Goal: Information Seeking & Learning: Learn about a topic

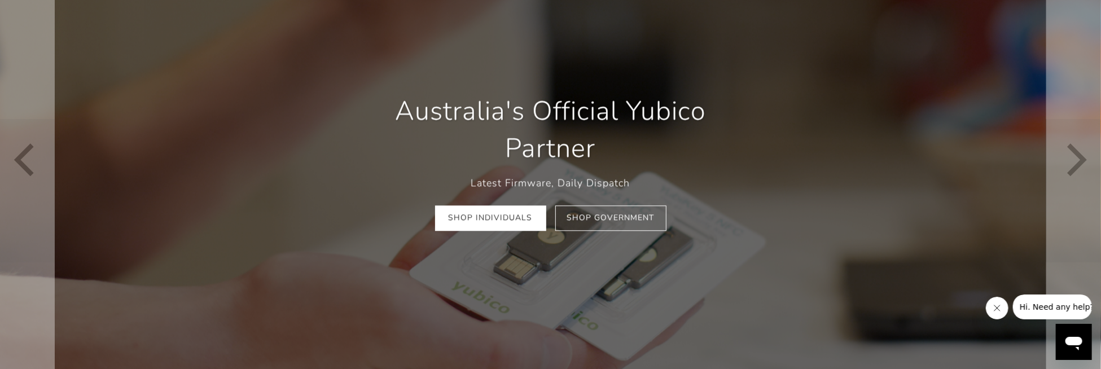
scroll to position [113, 0]
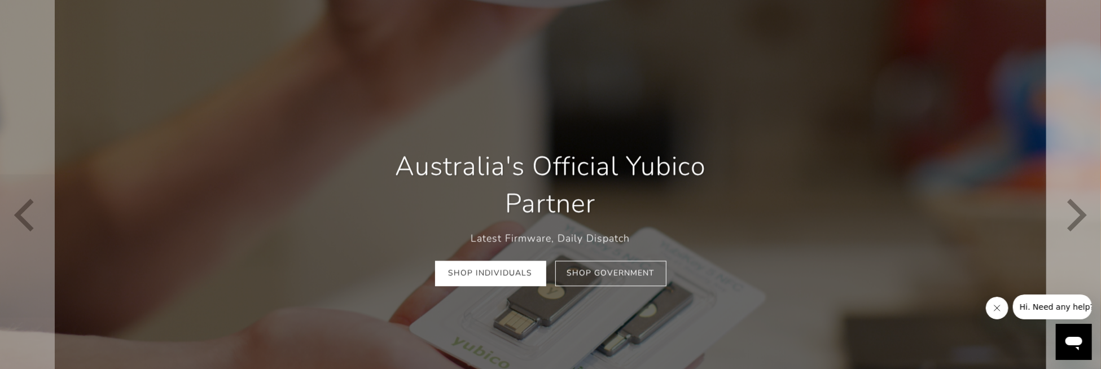
click at [1068, 209] on icon "Next" at bounding box center [1074, 216] width 33 height 369
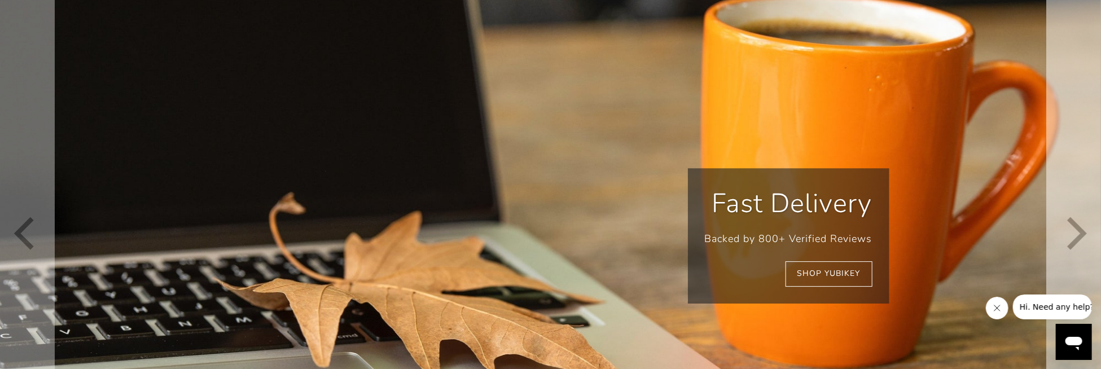
scroll to position [169, 0]
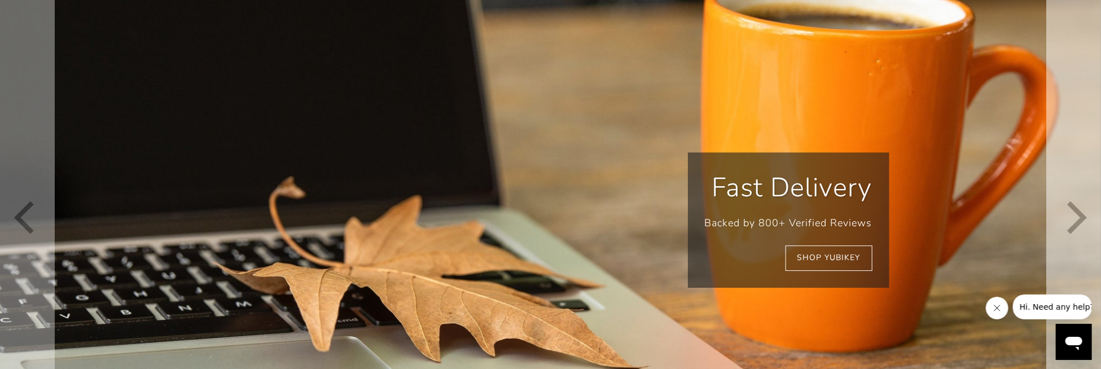
click at [1071, 203] on icon "Next" at bounding box center [1074, 219] width 33 height 441
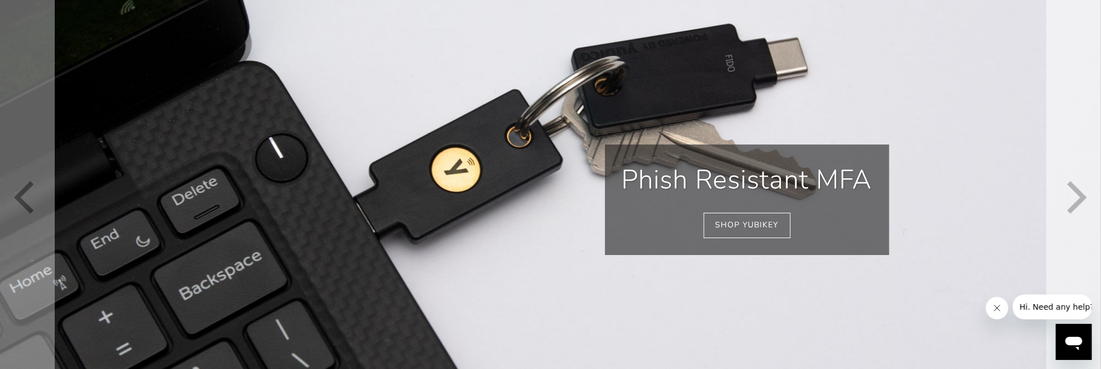
click at [1071, 203] on icon "Next" at bounding box center [1074, 200] width 33 height 416
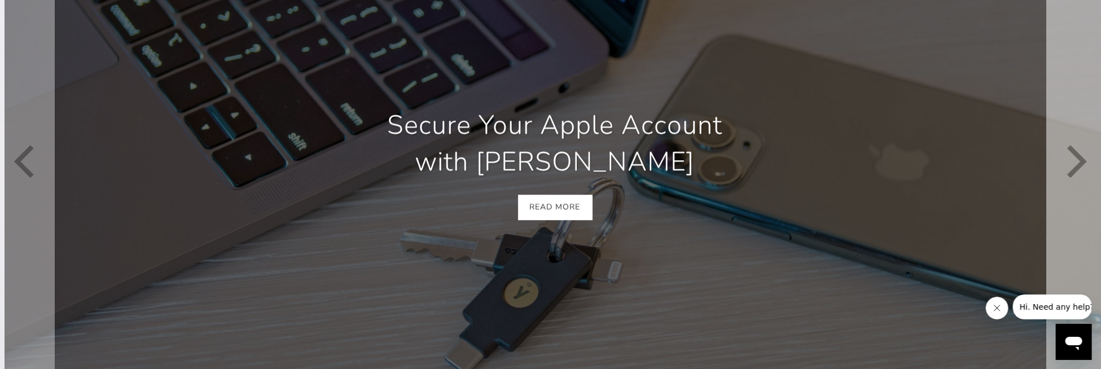
click at [1071, 203] on icon "Next" at bounding box center [1074, 163] width 33 height 373
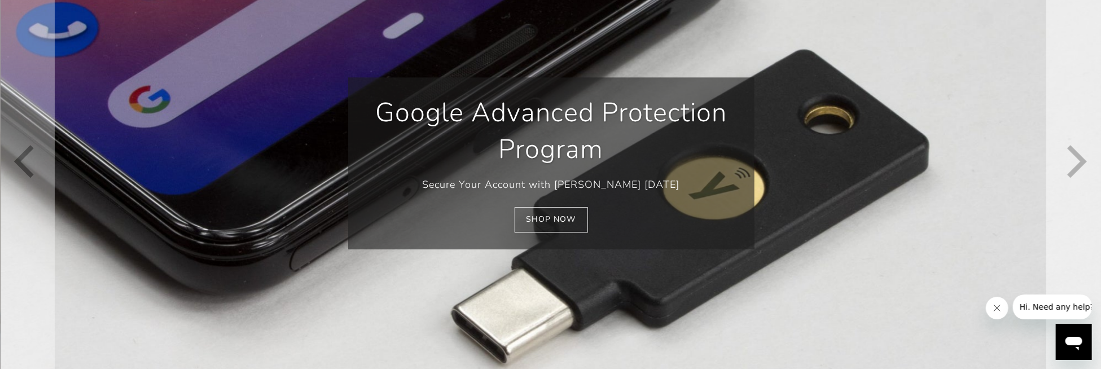
click at [1071, 203] on icon "Next" at bounding box center [1074, 163] width 33 height 373
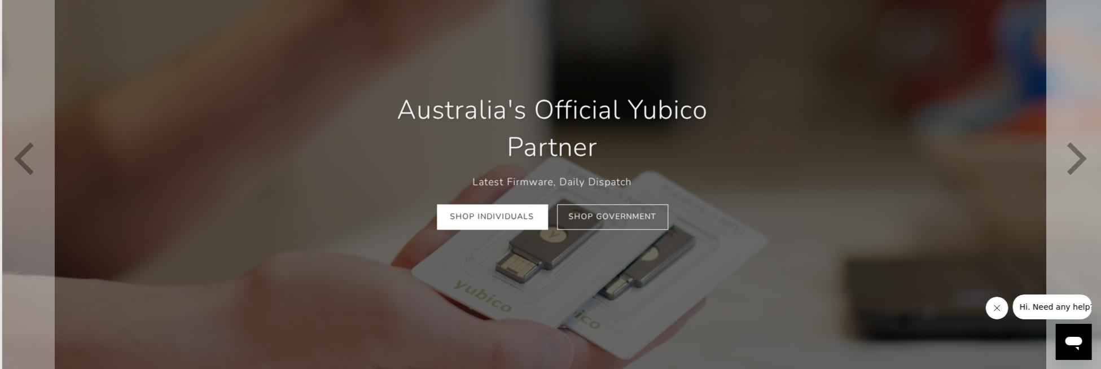
click at [1071, 203] on icon "Next" at bounding box center [1074, 160] width 33 height 369
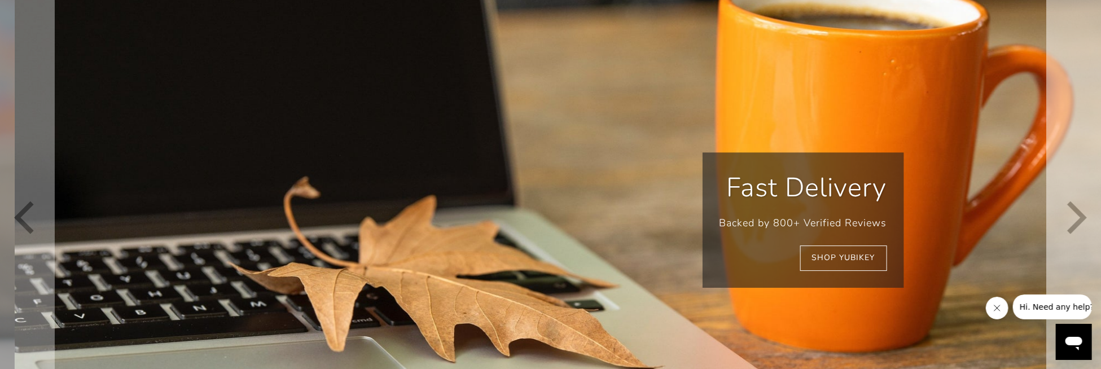
click at [1071, 203] on icon "Next" at bounding box center [1074, 219] width 33 height 441
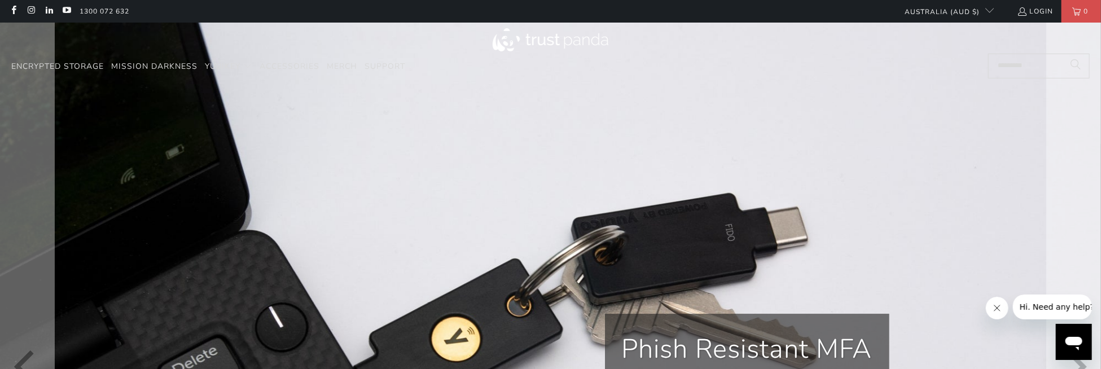
scroll to position [0, 536]
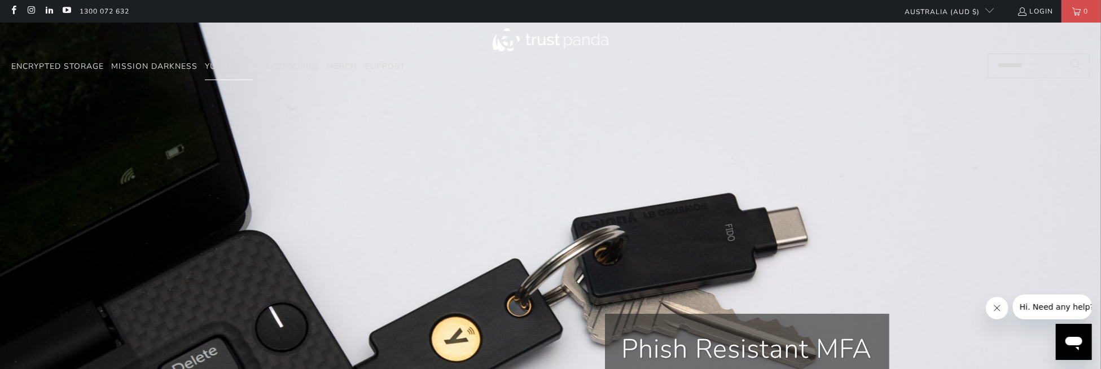
click at [587, 42] on img at bounding box center [551, 39] width 116 height 23
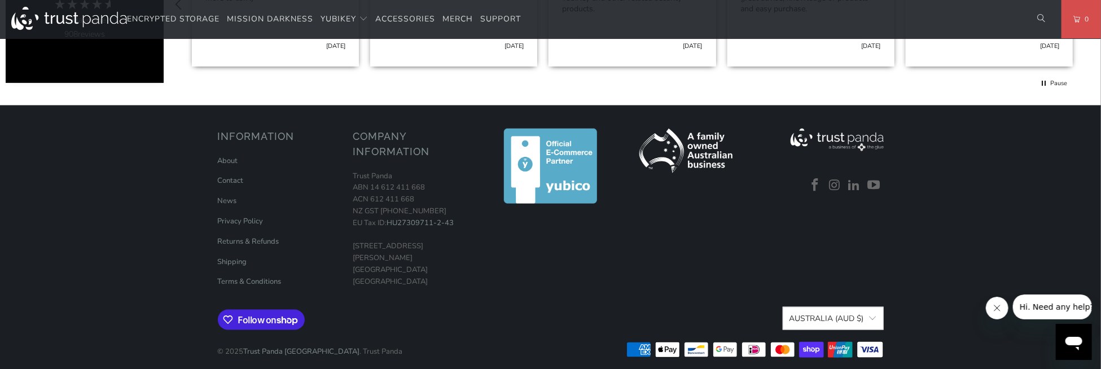
scroll to position [778, 0]
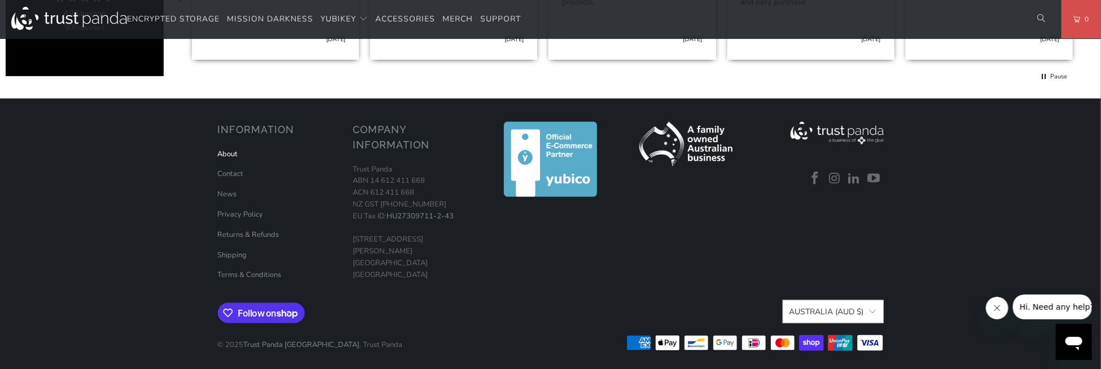
click at [230, 156] on link "About" at bounding box center [228, 154] width 20 height 10
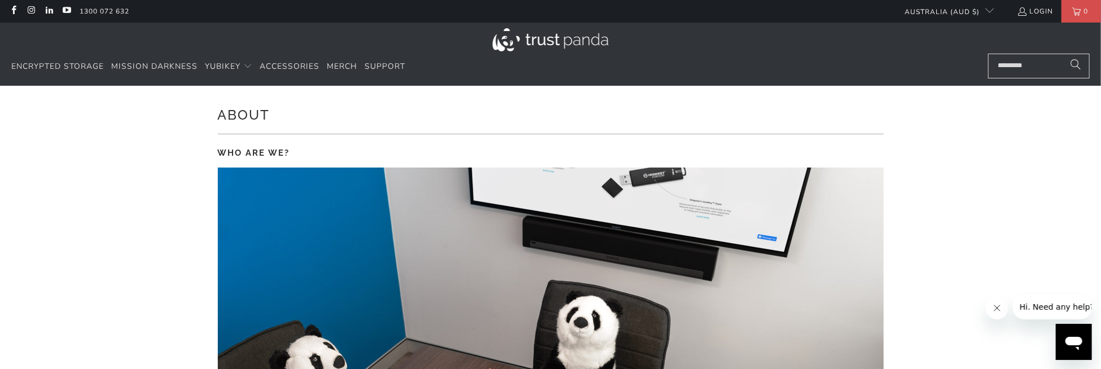
click at [557, 49] on img at bounding box center [551, 39] width 116 height 23
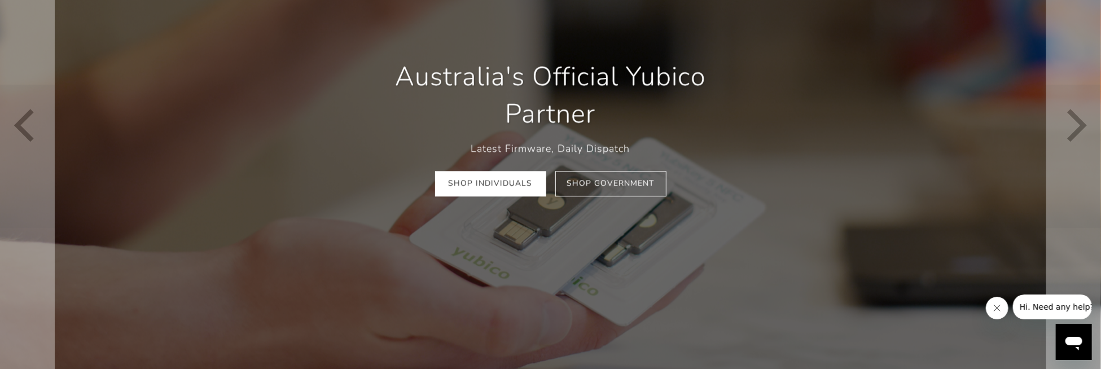
scroll to position [226, 0]
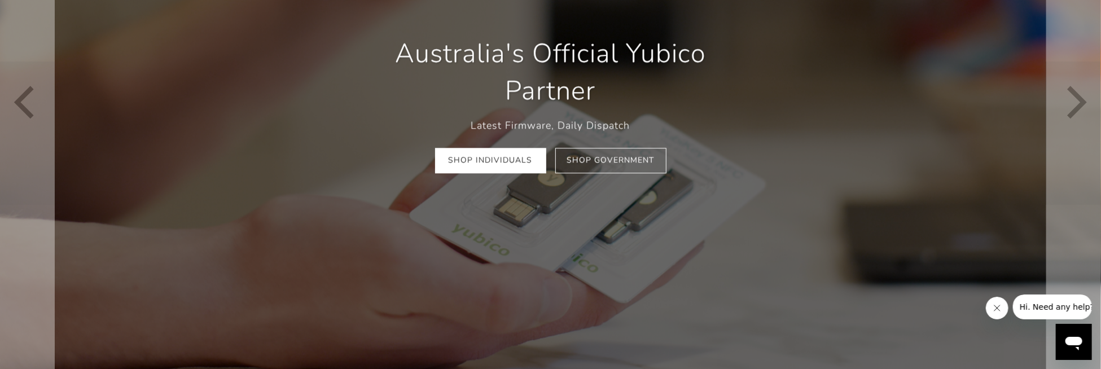
click at [1070, 111] on icon "Next" at bounding box center [1074, 103] width 33 height 369
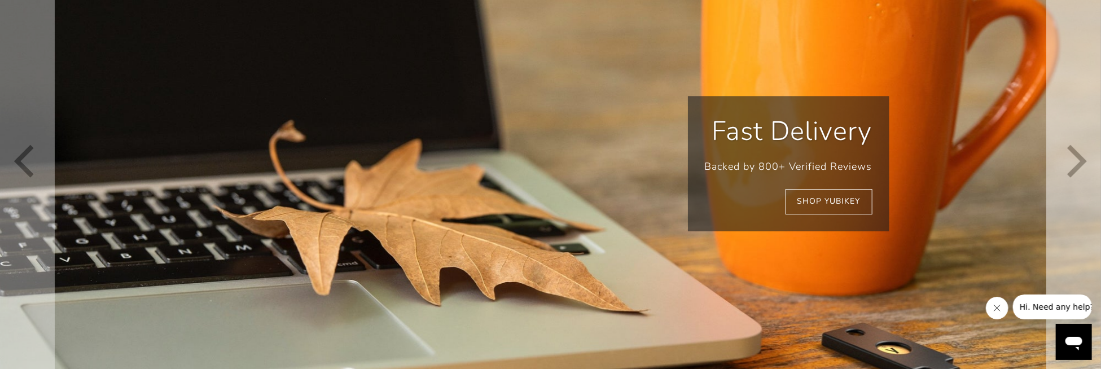
click at [1070, 111] on icon "Next" at bounding box center [1074, 163] width 33 height 441
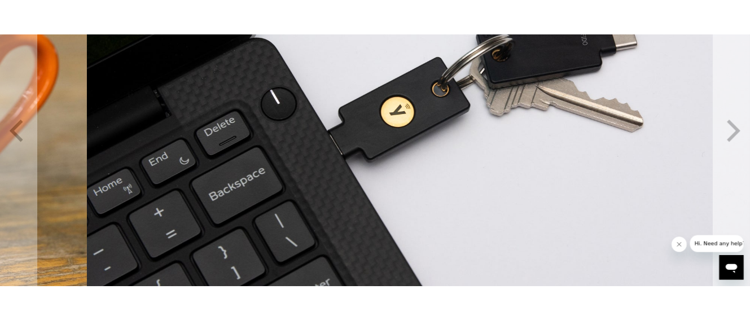
scroll to position [0, 357]
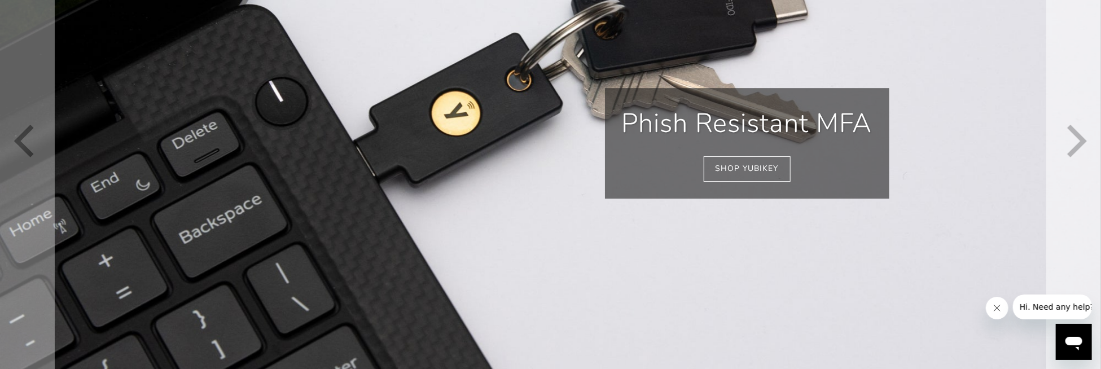
click at [1070, 111] on icon "Next" at bounding box center [1074, 143] width 33 height 416
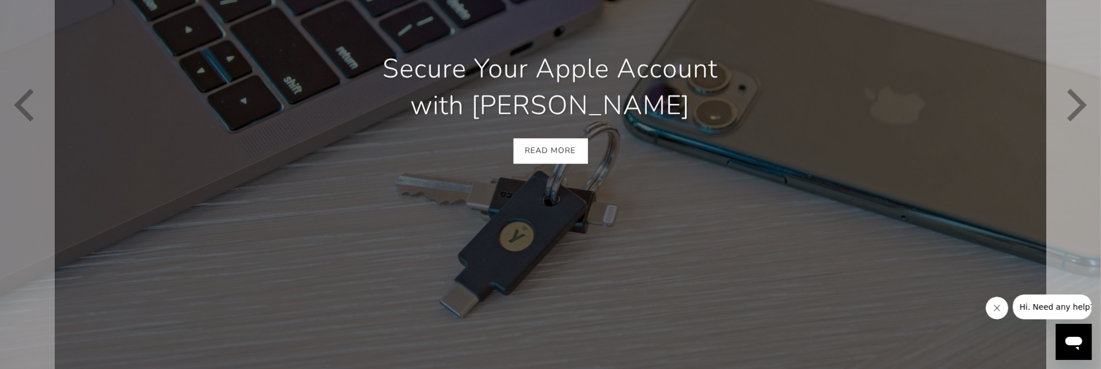
click at [1070, 111] on icon "Next" at bounding box center [1074, 106] width 33 height 373
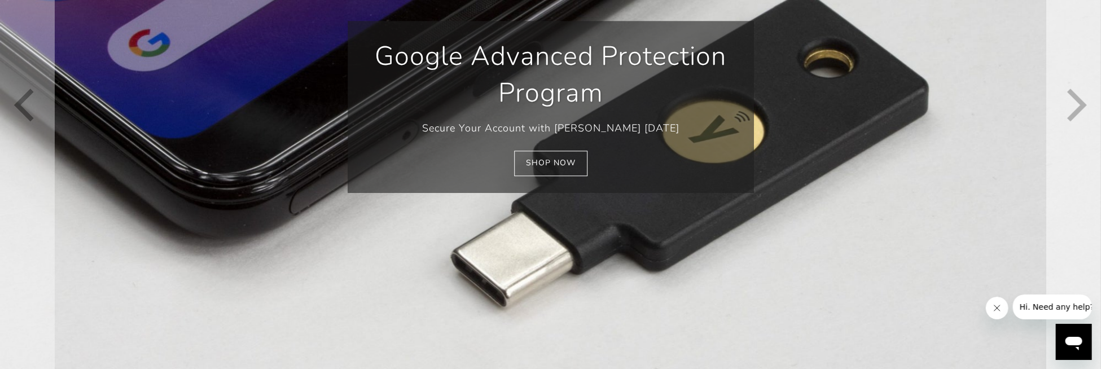
click at [1070, 111] on icon "Next" at bounding box center [1074, 106] width 33 height 373
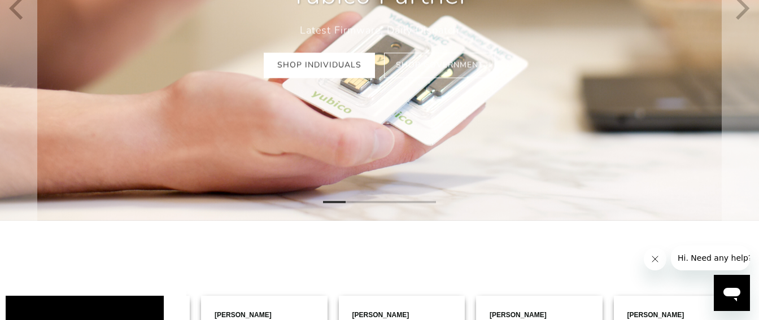
scroll to position [0, 1924]
